Goal: Check status

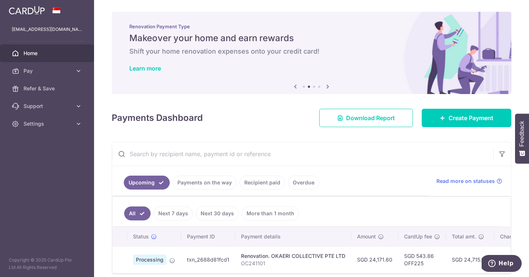
scroll to position [32, 0]
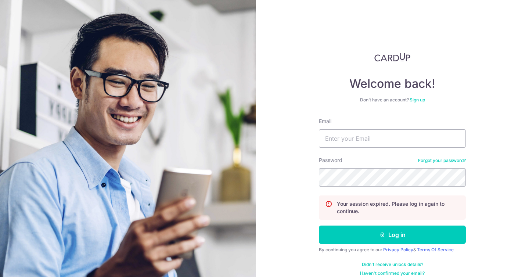
click at [353, 122] on div "Email" at bounding box center [392, 133] width 147 height 30
click at [352, 134] on input "Email" at bounding box center [392, 138] width 147 height 18
type input "[EMAIL_ADDRESS][DOMAIN_NAME]"
click at [513, 174] on div "Welcome back! Don’t have an account? Sign up Email jensya2017@gmail.com Passwor…" at bounding box center [392, 138] width 273 height 277
click at [0, 277] on com-1password-button at bounding box center [0, 277] width 0 height 0
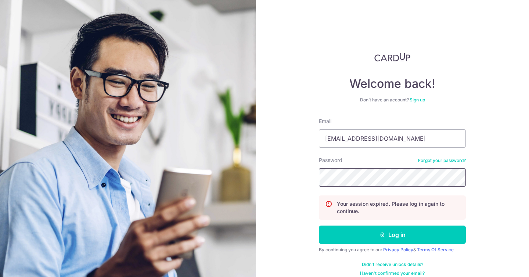
click at [319, 226] on button "Log in" at bounding box center [392, 235] width 147 height 18
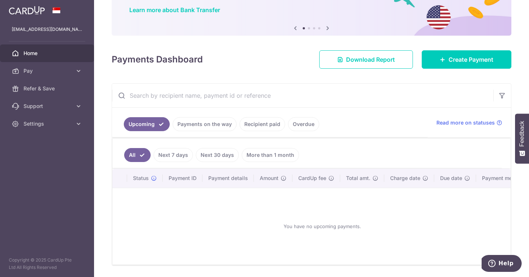
scroll to position [59, 0]
click at [195, 120] on link "Payments on the way" at bounding box center [205, 124] width 64 height 14
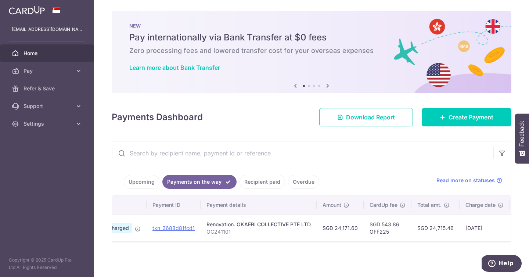
scroll to position [0, 0]
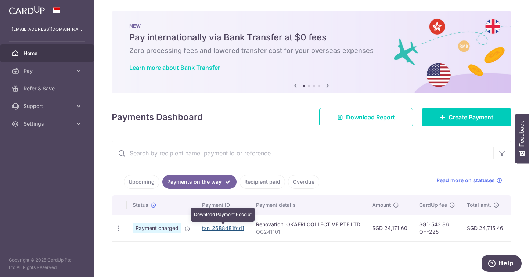
click at [225, 229] on link "txn_2688d81fcd1" at bounding box center [223, 228] width 42 height 6
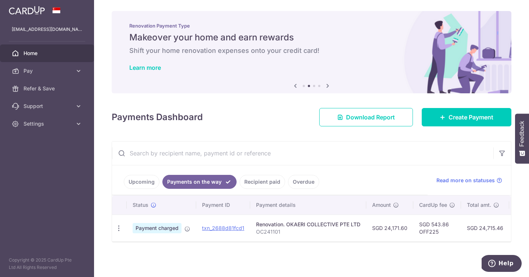
click at [263, 184] on link "Recipient paid" at bounding box center [263, 182] width 46 height 14
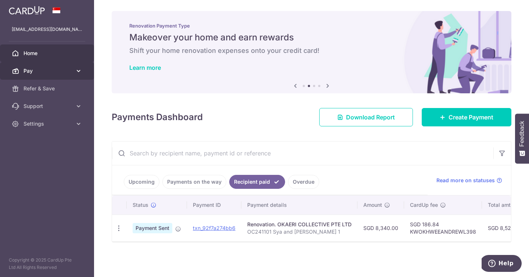
click at [54, 73] on span "Pay" at bounding box center [48, 70] width 48 height 7
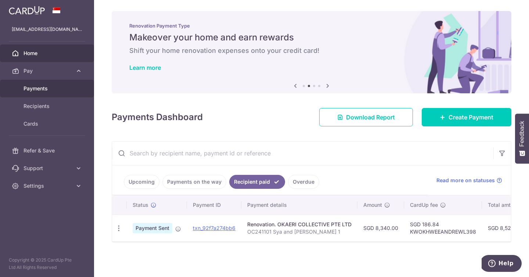
click at [51, 90] on span "Payments" at bounding box center [48, 88] width 48 height 7
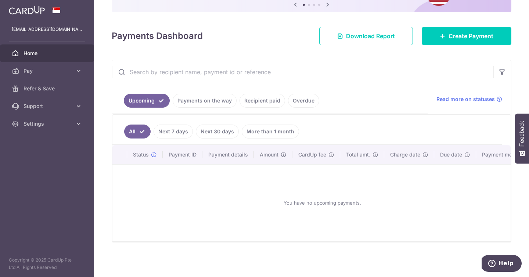
click at [186, 132] on link "Next 7 days" at bounding box center [173, 132] width 39 height 14
click at [212, 133] on link "Next 30 days" at bounding box center [217, 132] width 43 height 14
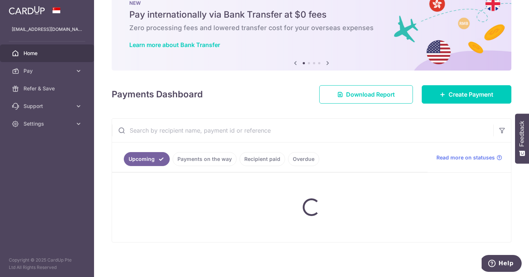
scroll to position [82, 0]
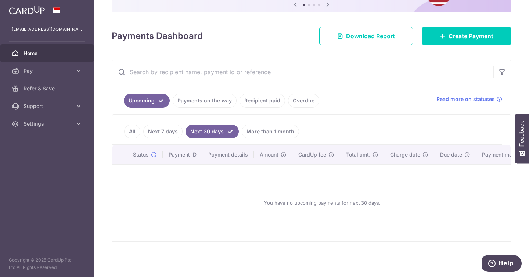
click at [213, 108] on ul "Upcoming Payments on the way Recipient paid Overdue" at bounding box center [270, 99] width 316 height 30
click at [218, 95] on link "Payments on the way" at bounding box center [205, 101] width 64 height 14
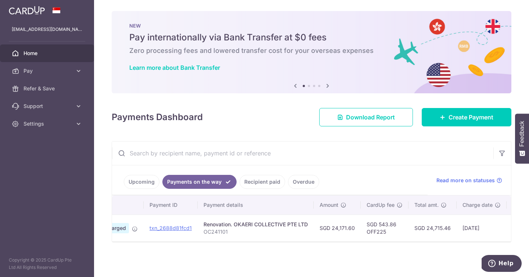
scroll to position [0, 0]
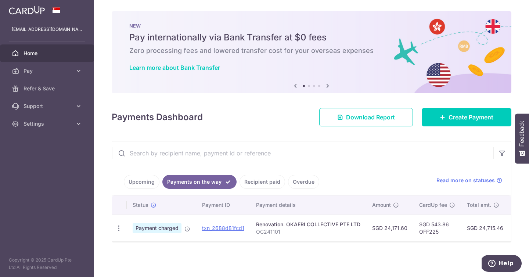
click at [158, 228] on span "Payment charged" at bounding box center [157, 228] width 49 height 10
click at [193, 229] on td "Payment charged" at bounding box center [161, 228] width 69 height 27
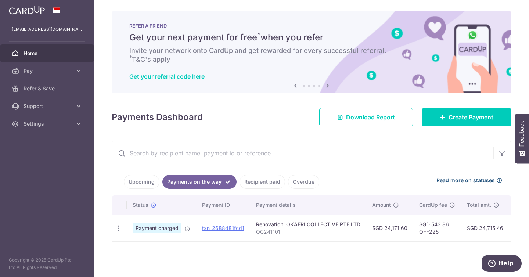
click at [453, 180] on span "Read more on statuses" at bounding box center [465, 180] width 58 height 7
